Goal: Task Accomplishment & Management: Manage account settings

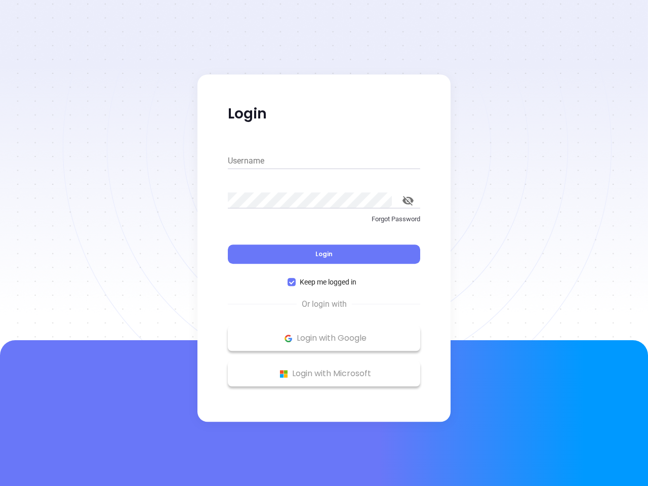
click at [324, 243] on div "Login" at bounding box center [324, 247] width 192 height 31
click at [324, 161] on input "Username" at bounding box center [324, 161] width 192 height 16
click at [408, 200] on icon "toggle password visibility" at bounding box center [407, 201] width 11 height 10
click at [324, 254] on span "Login" at bounding box center [323, 254] width 17 height 9
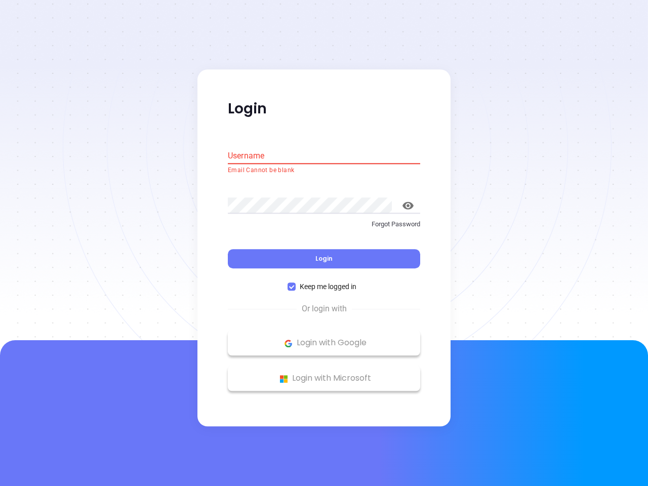
click at [324, 282] on span "Keep me logged in" at bounding box center [328, 286] width 65 height 11
click at [296, 283] on input "Keep me logged in" at bounding box center [292, 287] width 8 height 8
checkbox input "false"
click at [324, 338] on p "Login with Google" at bounding box center [324, 343] width 182 height 15
click at [324, 374] on p "Login with Microsoft" at bounding box center [324, 378] width 182 height 15
